Goal: Transaction & Acquisition: Obtain resource

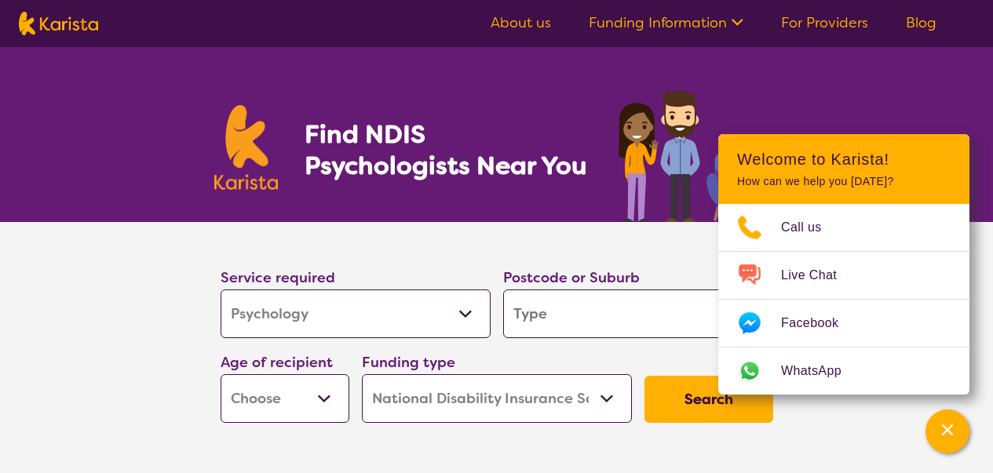
select select "Psychology"
select select "NDIS"
select select "Psychology"
select select "NDIS"
click at [0, 338] on section "Service required Allied Health Assistant Assessment ([MEDICAL_DATA] or [MEDICAL…" at bounding box center [496, 347] width 993 height 251
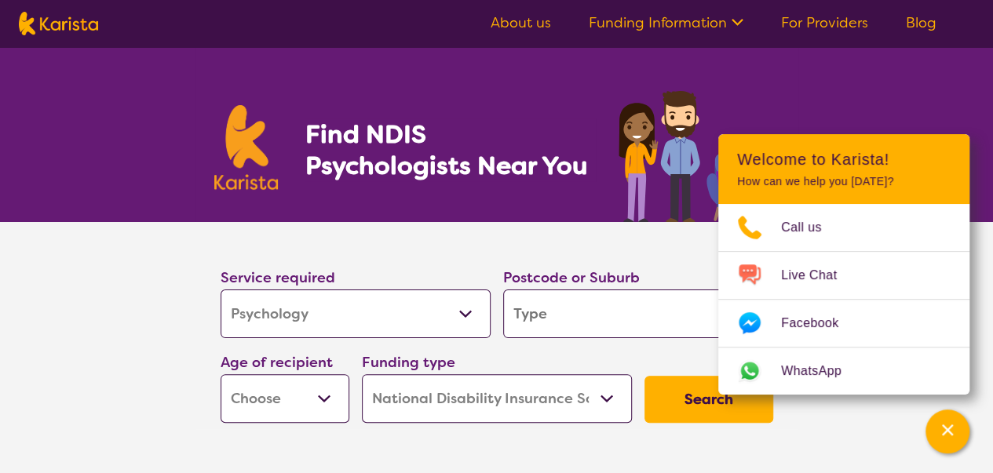
click at [336, 326] on select "Allied Health Assistant Assessment (ADHD or Autism) Behaviour support Counselli…" at bounding box center [356, 314] width 270 height 49
click at [650, 318] on input "search" at bounding box center [638, 314] width 270 height 49
type input "3"
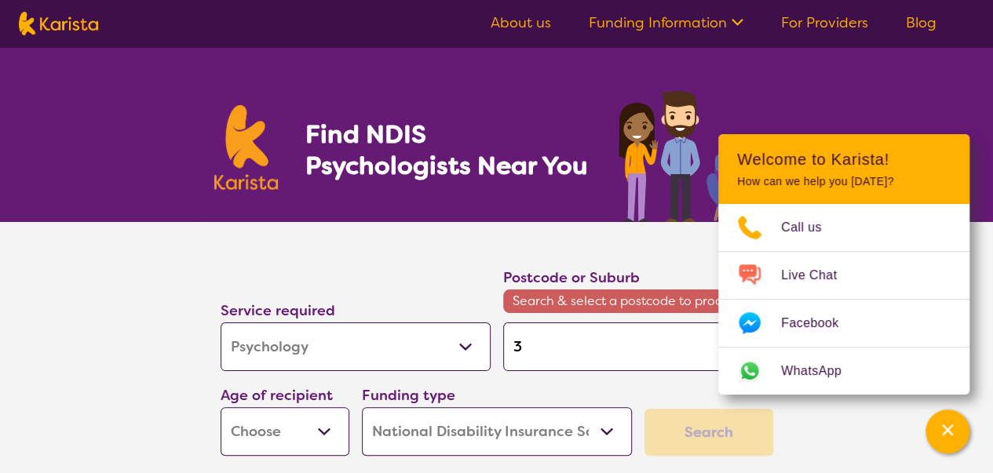
type input "30"
type input "305"
type input "3051"
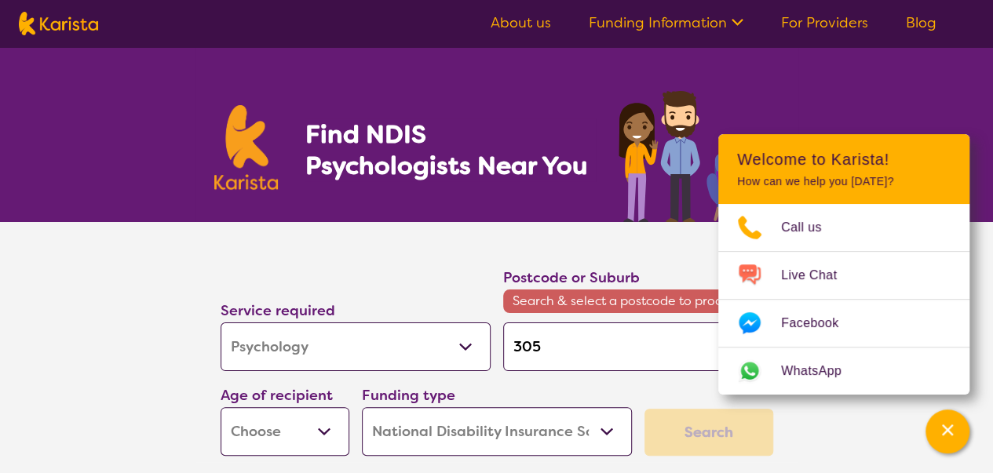
type input "3051"
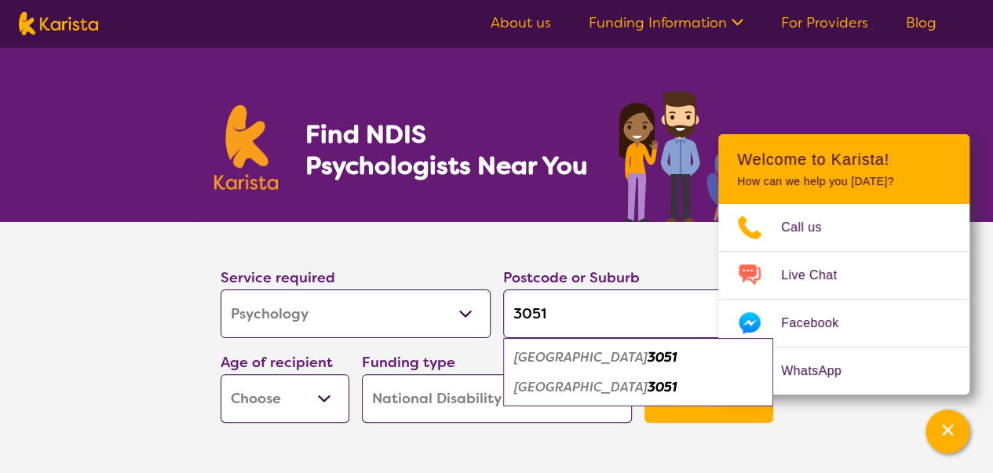
type input "3051"
click at [278, 387] on select "Early Childhood - 0 to 9 Child - 10 to 11 Adolescent - 12 to 17 Adult - 18 to 6…" at bounding box center [285, 398] width 129 height 49
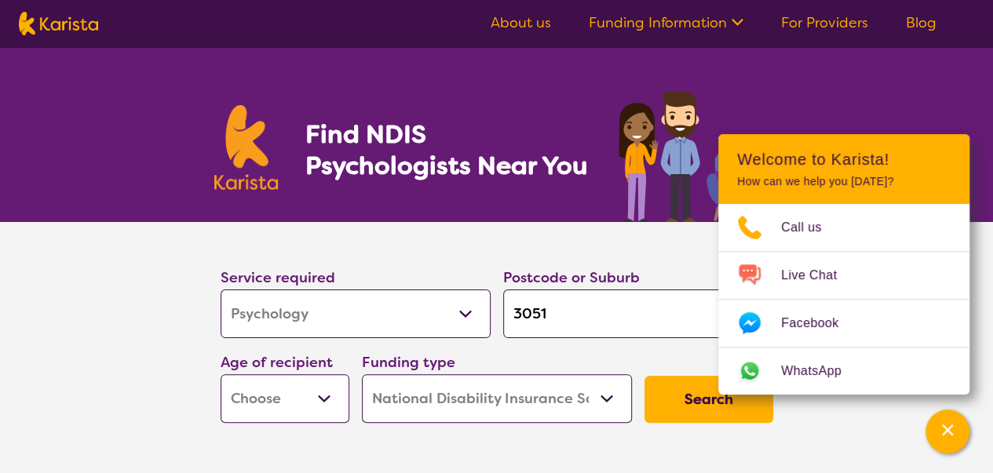
select select "AG"
click at [221, 374] on select "Early Childhood - 0 to 9 Child - 10 to 11 Adolescent - 12 to 17 Adult - 18 to 6…" at bounding box center [285, 398] width 129 height 49
select select "AG"
click at [733, 404] on button "Search" at bounding box center [708, 399] width 129 height 47
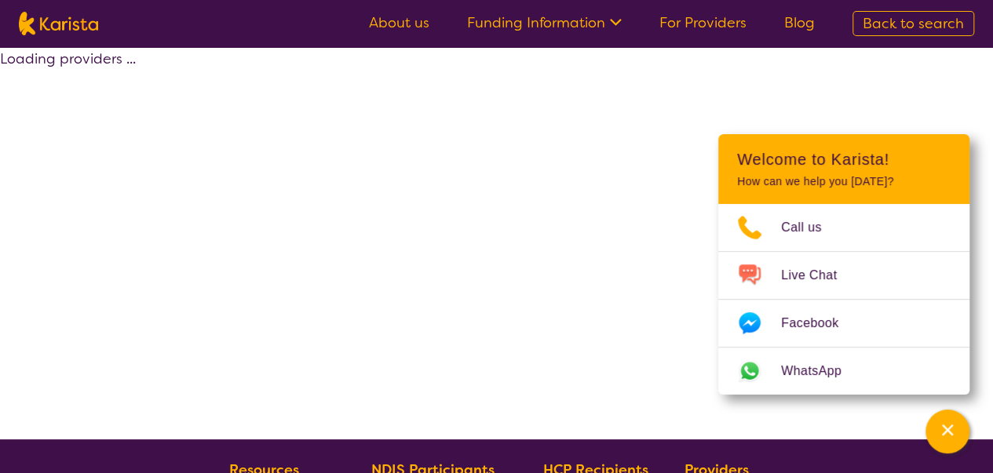
select select "by_score"
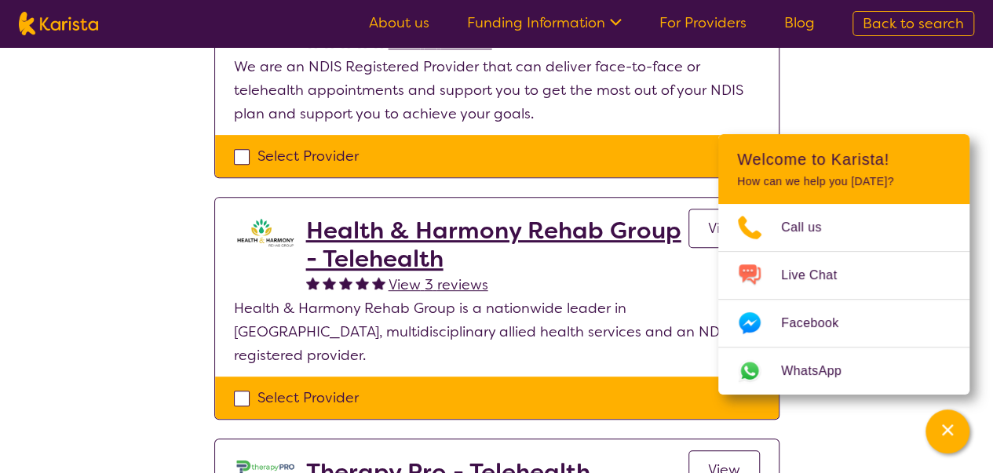
scroll to position [261, 0]
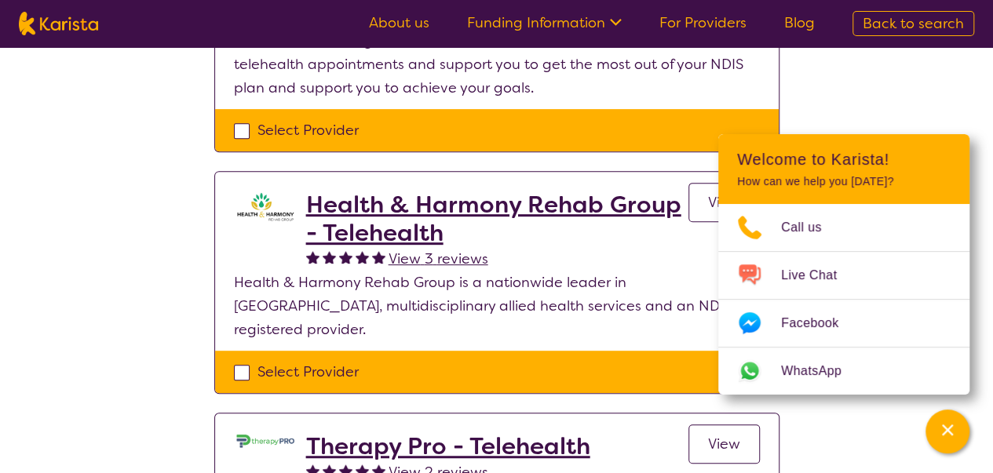
click at [940, 429] on icon "Channel Menu" at bounding box center [948, 430] width 16 height 16
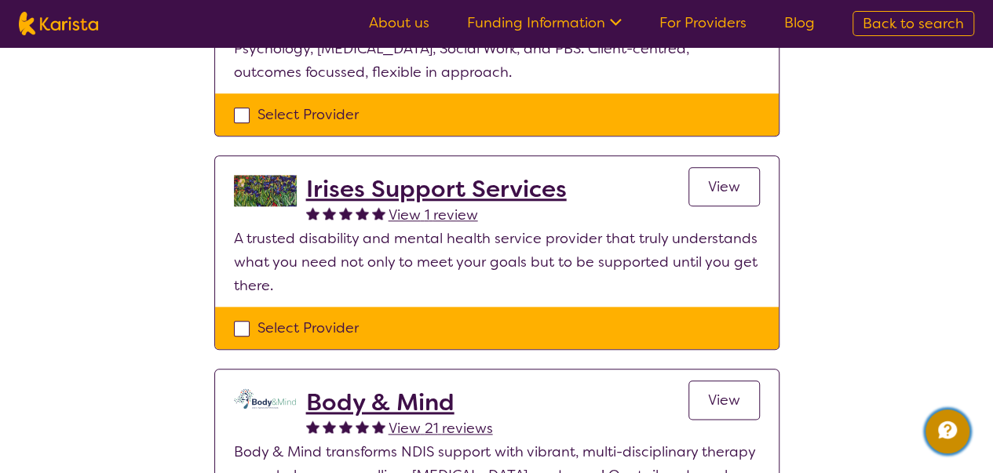
scroll to position [837, 0]
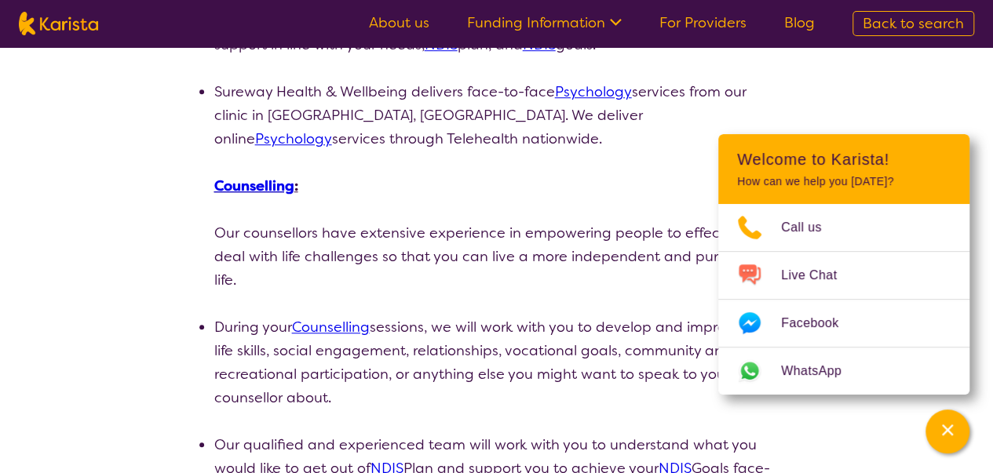
scroll to position [601, 0]
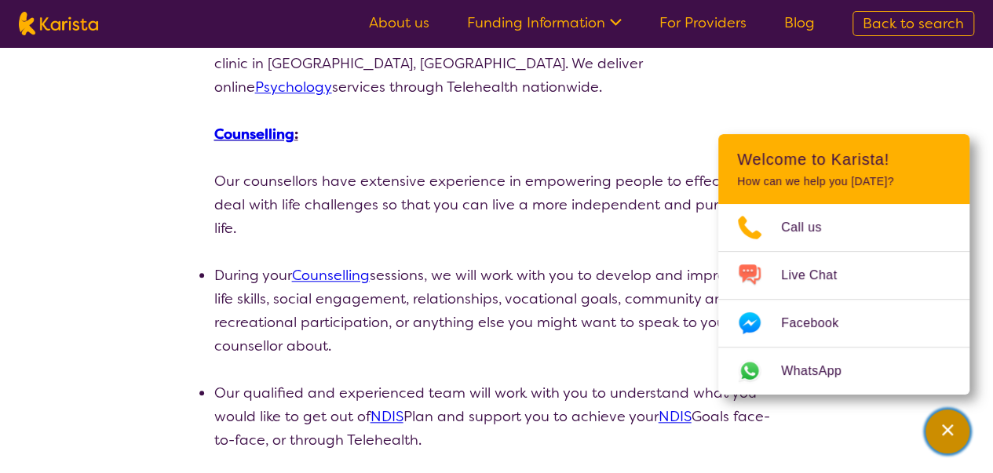
click at [943, 435] on icon "Channel Menu" at bounding box center [947, 430] width 11 height 11
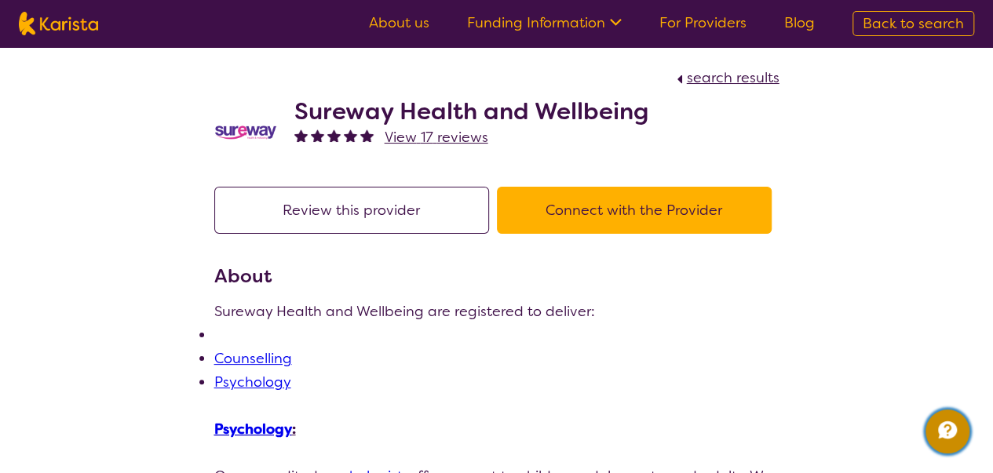
scroll to position [0, 0]
click at [549, 207] on button "Connect with the Provider" at bounding box center [634, 210] width 275 height 47
click at [321, 216] on button "Review this provider" at bounding box center [351, 210] width 275 height 47
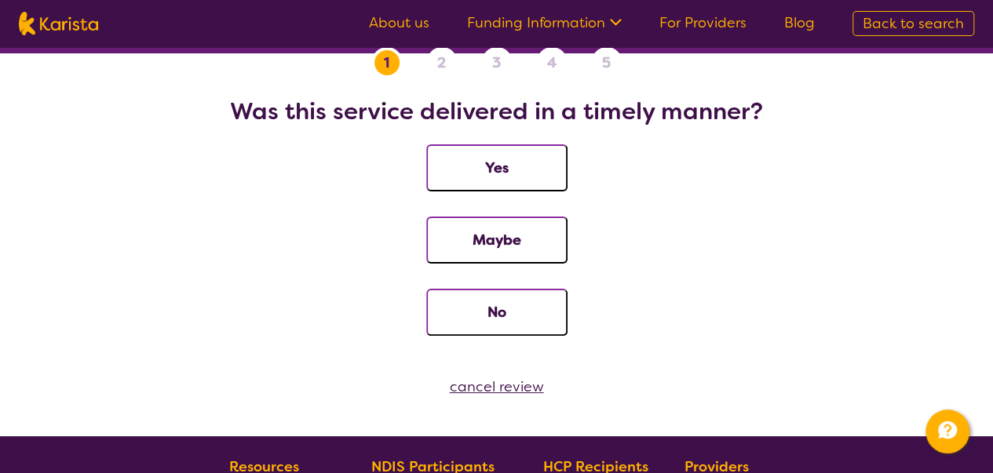
scroll to position [52, 0]
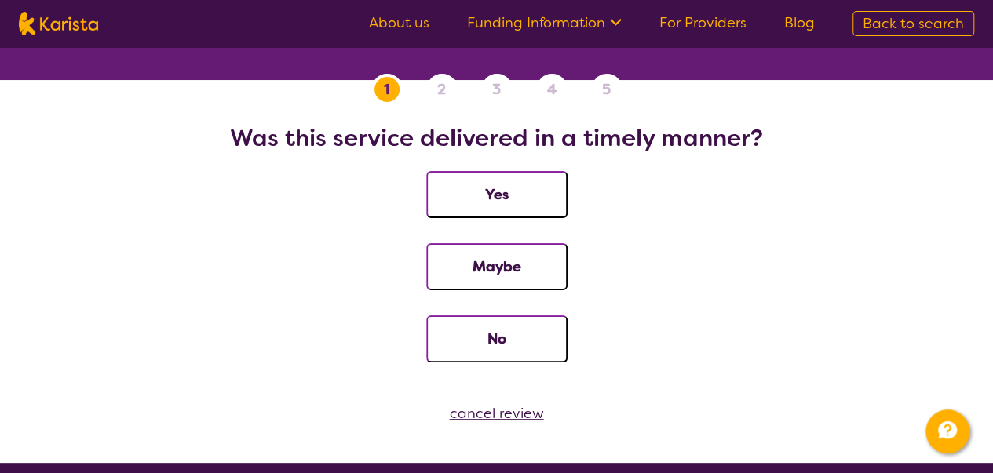
click at [524, 205] on button "Yes" at bounding box center [496, 194] width 141 height 47
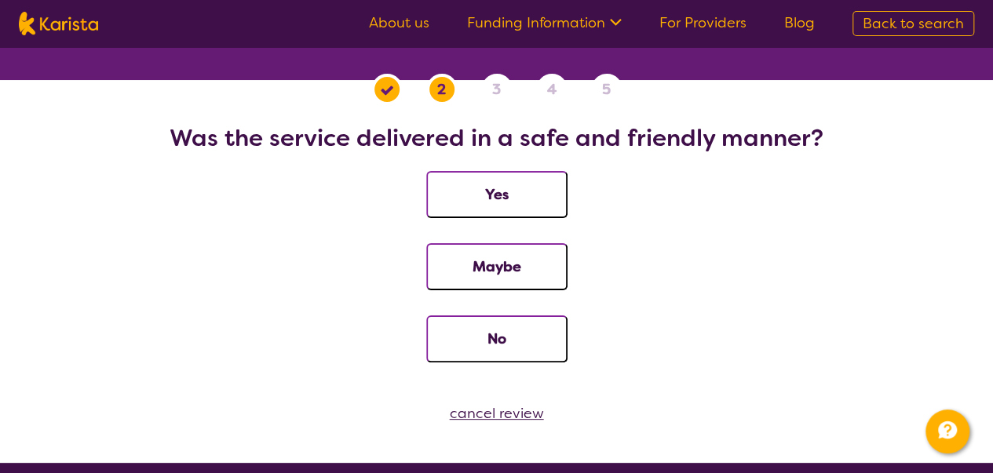
click at [524, 205] on button "Yes" at bounding box center [496, 194] width 141 height 47
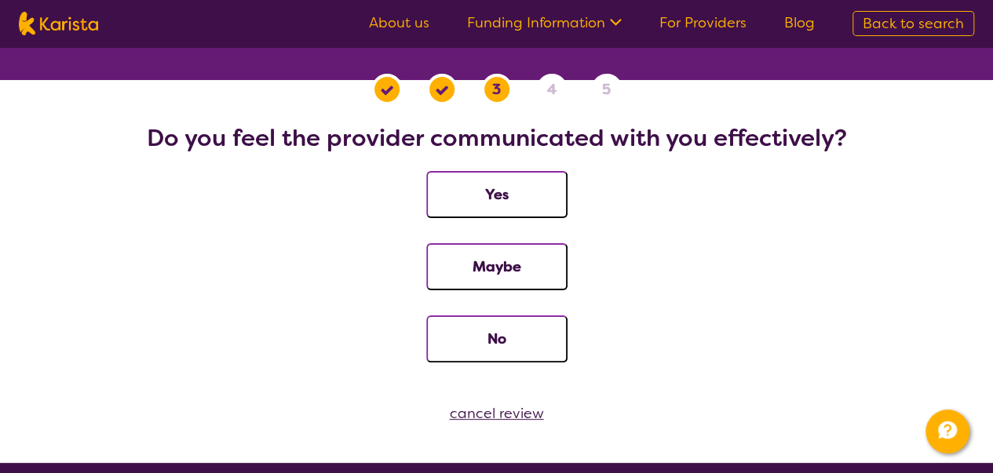
click at [524, 205] on button "Yes" at bounding box center [496, 194] width 141 height 47
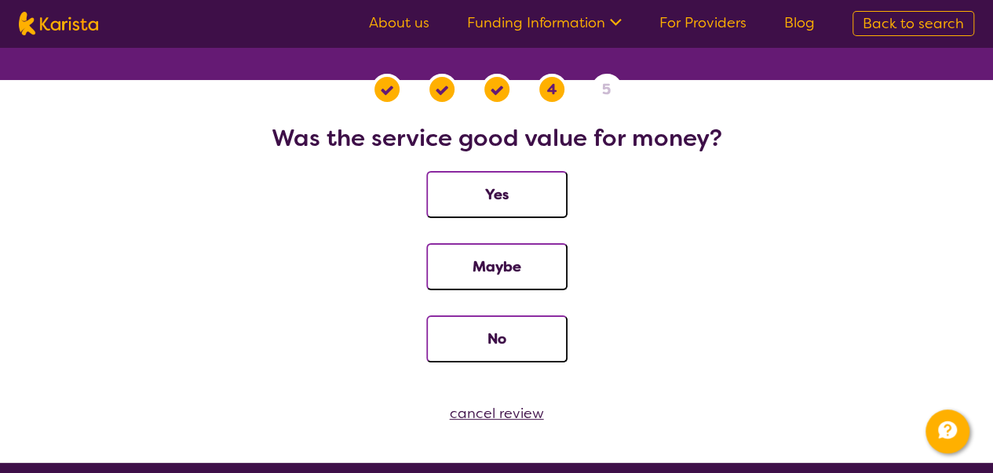
click at [524, 205] on button "Yes" at bounding box center [496, 194] width 141 height 47
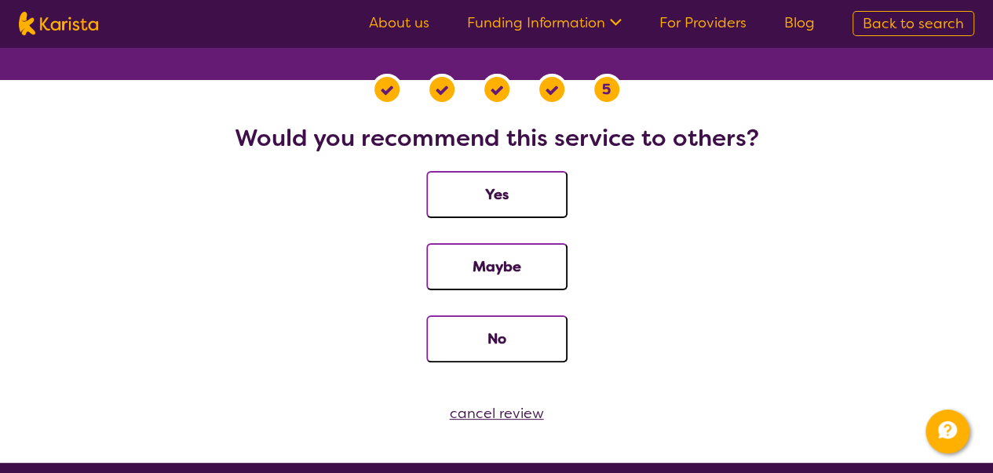
click at [524, 205] on button "Yes" at bounding box center [496, 194] width 141 height 47
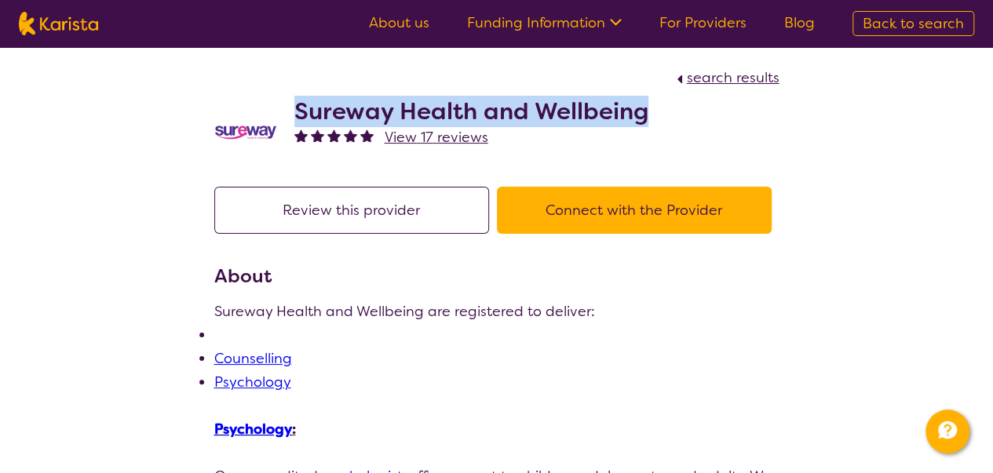
drag, startPoint x: 300, startPoint y: 107, endPoint x: 647, endPoint y: 106, distance: 346.9
click at [647, 106] on div "Sureway Health and Wellbeing View 17 reviews" at bounding box center [496, 128] width 565 height 78
copy h2 "Sureway Health and Wellbeing"
